Goal: Information Seeking & Learning: Learn about a topic

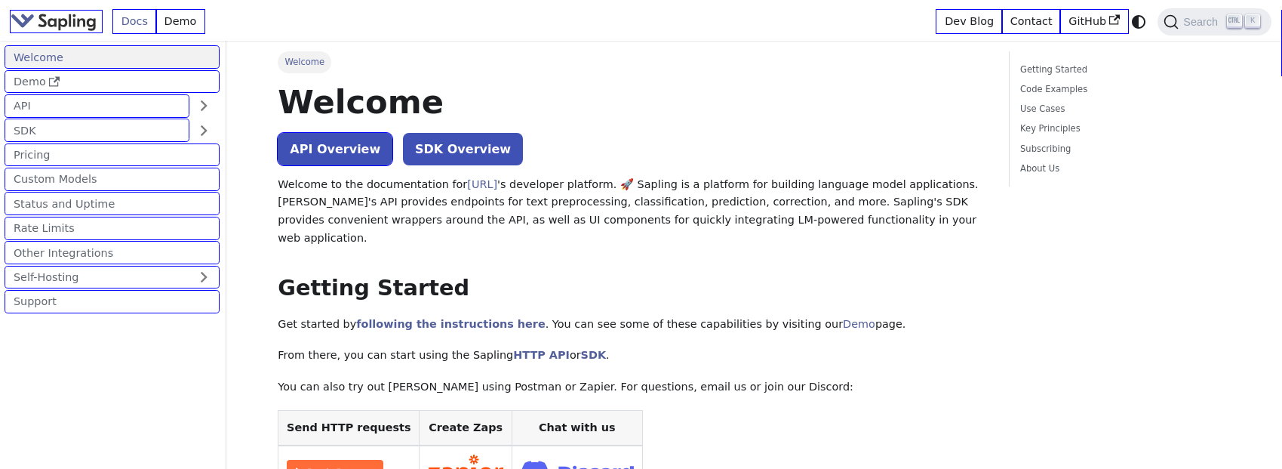
click at [5, 95] on link "API" at bounding box center [96, 106] width 183 height 22
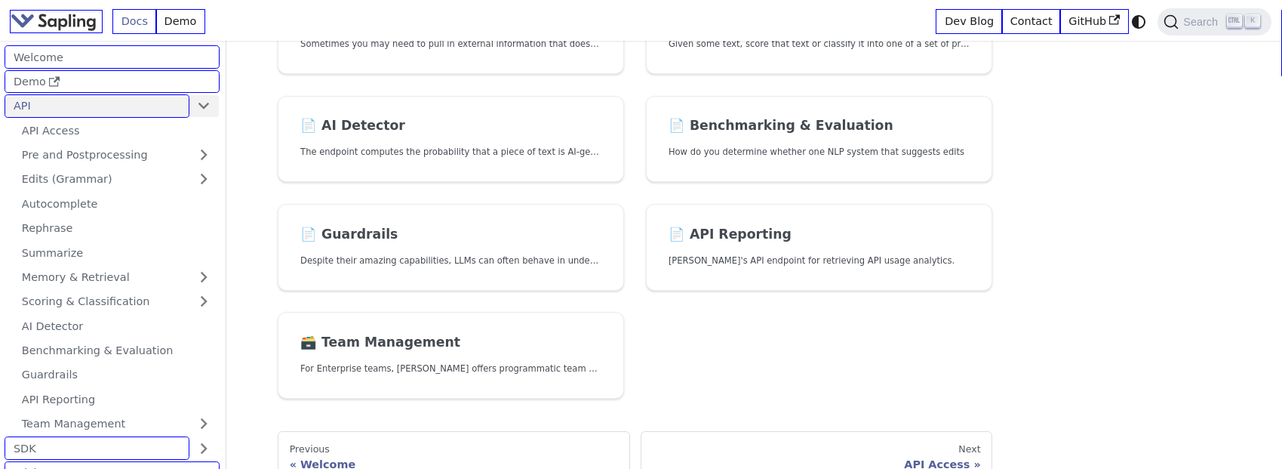
scroll to position [602, 0]
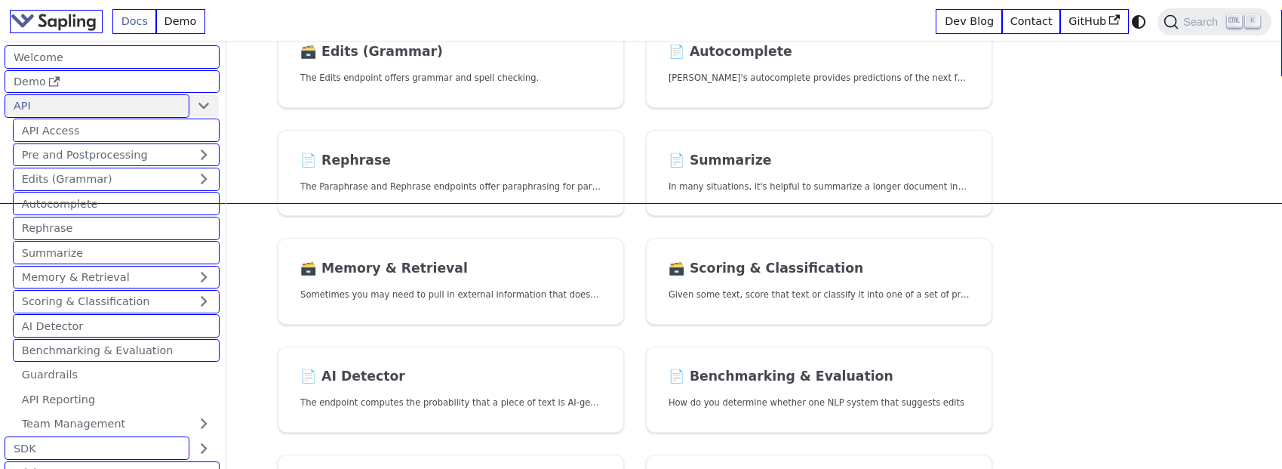
scroll to position [340, 0]
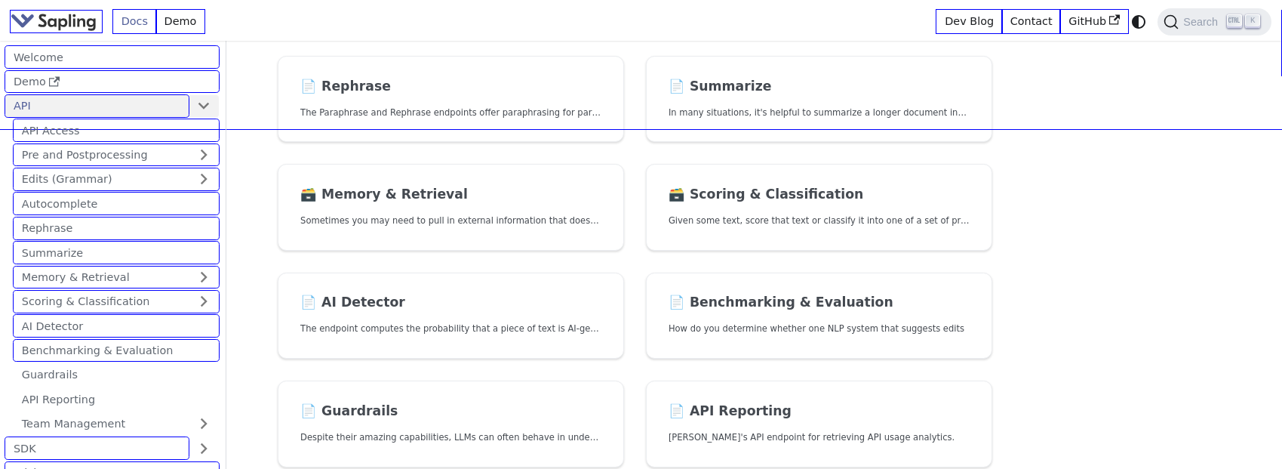
click at [14, 340] on link "Benchmarking & Evaluation" at bounding box center [116, 351] width 205 height 22
